Goal: Find specific page/section: Find specific page/section

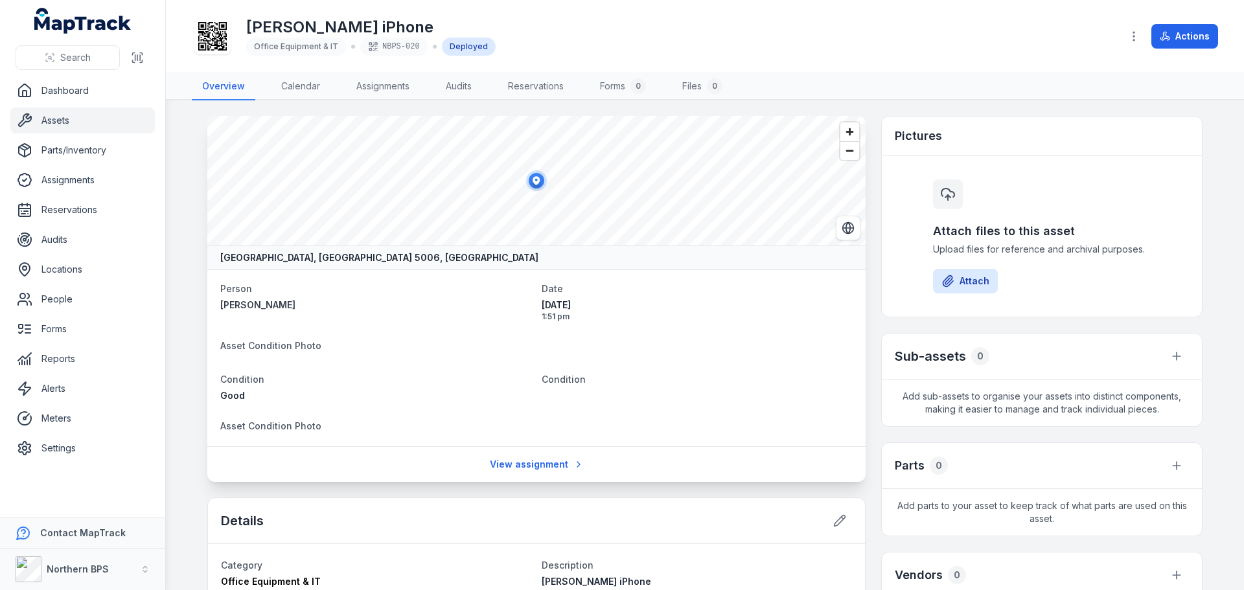
click at [63, 123] on link "Assets" at bounding box center [82, 121] width 144 height 26
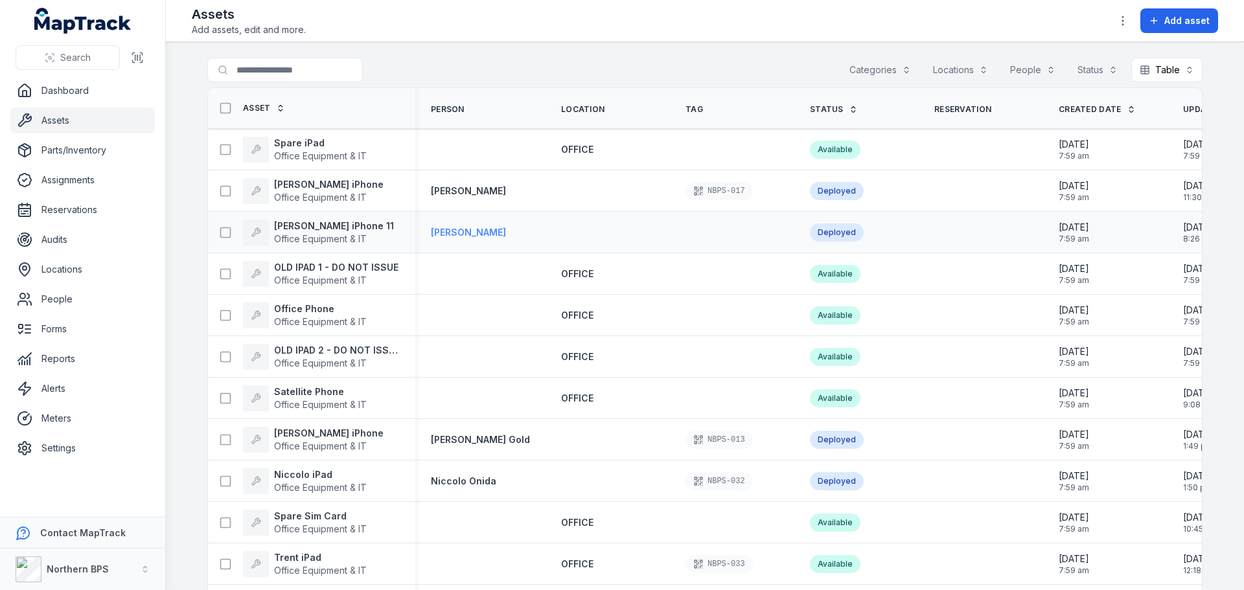
click at [455, 231] on strong "[PERSON_NAME]" at bounding box center [468, 232] width 75 height 13
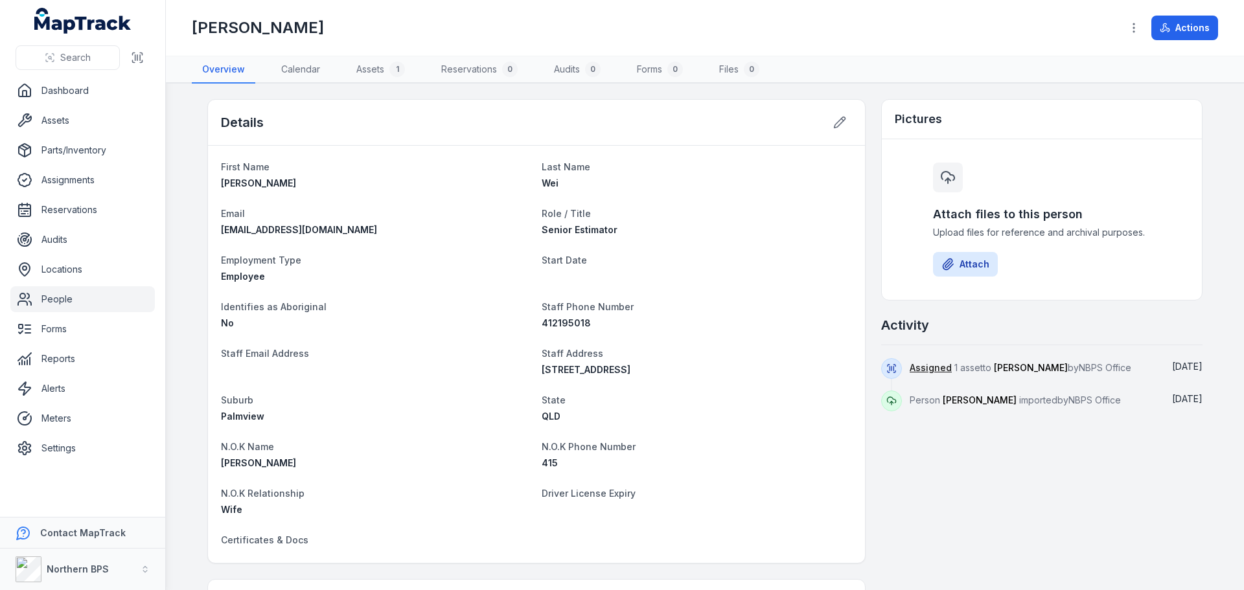
click at [220, 34] on h1 "[PERSON_NAME]" at bounding box center [258, 27] width 132 height 21
click at [402, 278] on div "Employee" at bounding box center [376, 276] width 310 height 13
click at [77, 114] on link "Assets" at bounding box center [82, 121] width 144 height 26
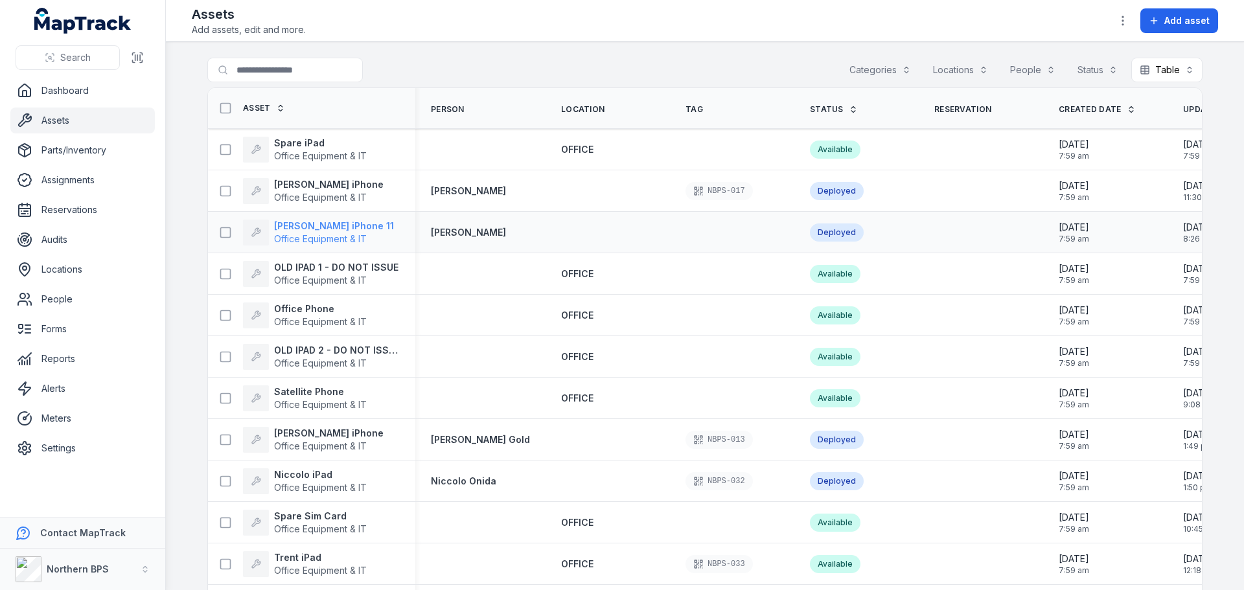
click at [318, 226] on strong "[PERSON_NAME] iPhone 11" at bounding box center [334, 226] width 120 height 13
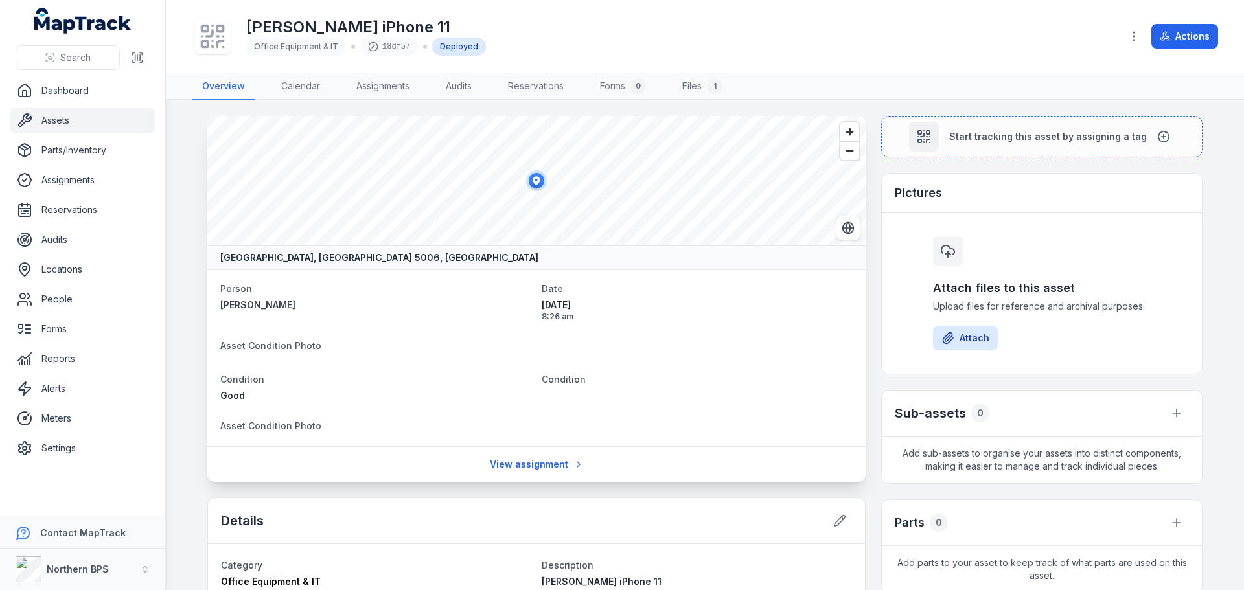
click at [748, 332] on dl "Person [PERSON_NAME] Date [DATE] 8:26 am Asset Condition Photo Condition Good C…" at bounding box center [536, 357] width 632 height 155
click at [214, 40] on icon at bounding box center [212, 36] width 29 height 29
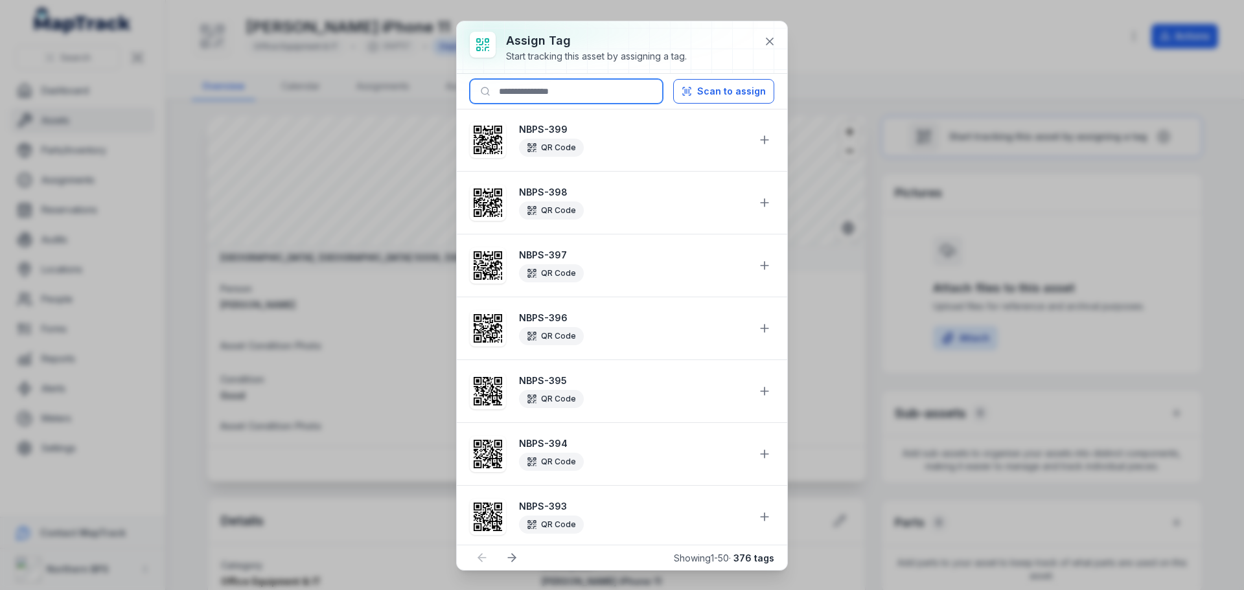
click at [575, 80] on input at bounding box center [566, 91] width 193 height 25
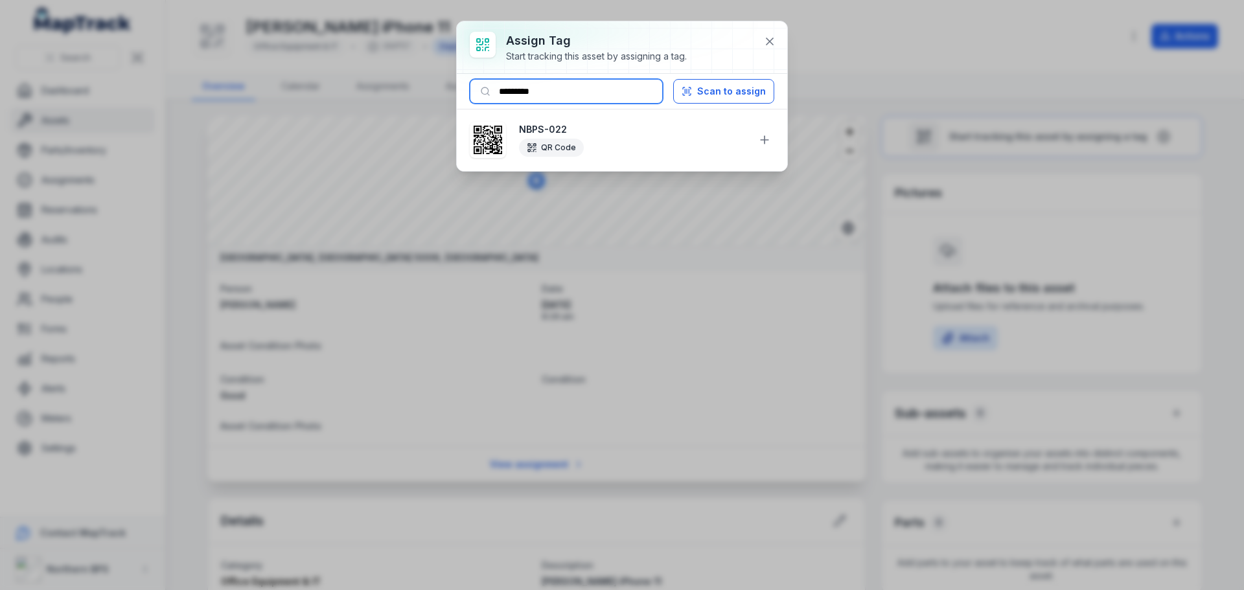
type input "********"
click at [768, 141] on icon at bounding box center [764, 139] width 13 height 13
